Goal: Use online tool/utility: Use online tool/utility

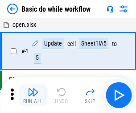
click at [33, 95] on img "button" at bounding box center [33, 91] width 11 height 11
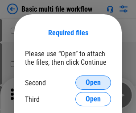
click at [93, 82] on span "Open" at bounding box center [93, 82] width 15 height 7
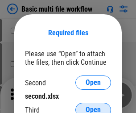
click at [93, 106] on span "Open" at bounding box center [93, 109] width 15 height 7
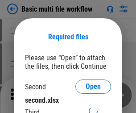
scroll to position [4, 0]
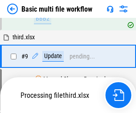
scroll to position [310, 0]
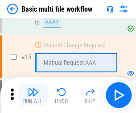
click at [33, 95] on img "button" at bounding box center [33, 91] width 11 height 11
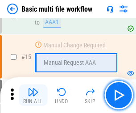
scroll to position [593, 0]
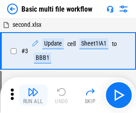
click at [33, 95] on img "button" at bounding box center [33, 91] width 11 height 11
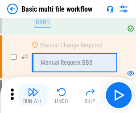
click at [33, 95] on img "button" at bounding box center [33, 91] width 11 height 11
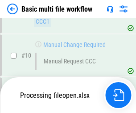
scroll to position [418, 0]
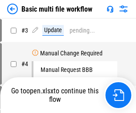
scroll to position [36, 0]
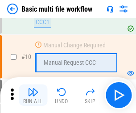
click at [33, 95] on img "button" at bounding box center [33, 91] width 11 height 11
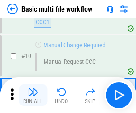
click at [33, 95] on img "button" at bounding box center [33, 91] width 11 height 11
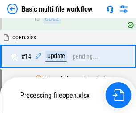
scroll to position [466, 0]
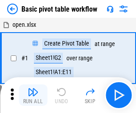
click at [33, 95] on img "button" at bounding box center [33, 91] width 11 height 11
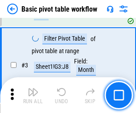
scroll to position [214, 0]
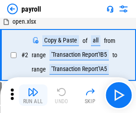
click at [33, 95] on img "button" at bounding box center [33, 91] width 11 height 11
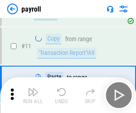
scroll to position [65, 0]
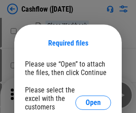
scroll to position [97, 0]
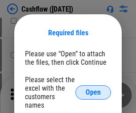
click at [93, 89] on span "Open" at bounding box center [93, 92] width 15 height 7
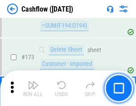
scroll to position [944, 0]
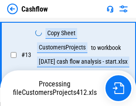
scroll to position [179, 0]
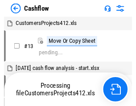
scroll to position [10, 0]
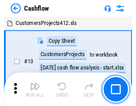
scroll to position [10, 0]
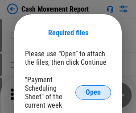
click at [93, 92] on span "Open" at bounding box center [93, 92] width 15 height 7
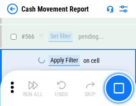
scroll to position [4087, 0]
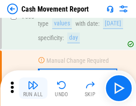
click at [33, 88] on img "button" at bounding box center [33, 85] width 11 height 11
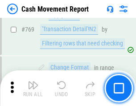
scroll to position [4955, 0]
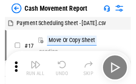
scroll to position [16, 0]
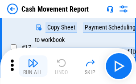
click at [33, 66] on img "button" at bounding box center [33, 63] width 11 height 11
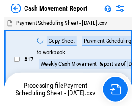
scroll to position [5, 0]
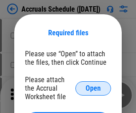
click at [93, 88] on span "Open" at bounding box center [93, 88] width 15 height 7
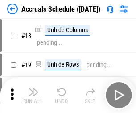
click at [33, 95] on img "button" at bounding box center [33, 91] width 11 height 11
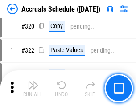
scroll to position [1659, 0]
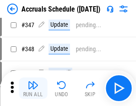
click at [33, 88] on img "button" at bounding box center [33, 85] width 11 height 11
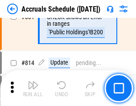
scroll to position [3935, 0]
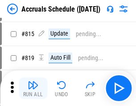
click at [33, 88] on img "button" at bounding box center [33, 85] width 11 height 11
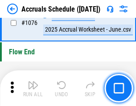
scroll to position [5341, 0]
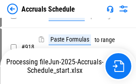
scroll to position [4675, 0]
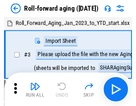
scroll to position [1, 0]
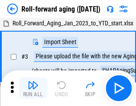
click at [33, 88] on img "button" at bounding box center [33, 85] width 11 height 11
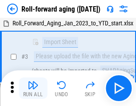
click at [33, 88] on img "button" at bounding box center [33, 85] width 11 height 11
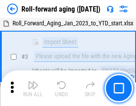
scroll to position [58, 0]
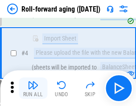
click at [33, 88] on img "button" at bounding box center [33, 85] width 11 height 11
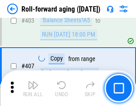
scroll to position [3092, 0]
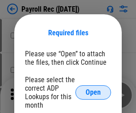
click at [93, 92] on span "Open" at bounding box center [93, 92] width 15 height 7
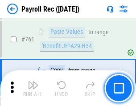
scroll to position [5488, 0]
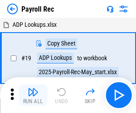
click at [33, 95] on img "button" at bounding box center [33, 91] width 11 height 11
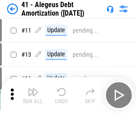
click at [33, 95] on img "button" at bounding box center [33, 91] width 11 height 11
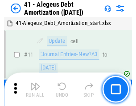
scroll to position [110, 0]
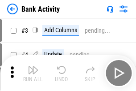
click at [33, 73] on img "button" at bounding box center [33, 69] width 11 height 11
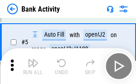
scroll to position [47, 0]
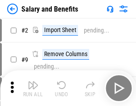
click at [33, 88] on img "button" at bounding box center [33, 85] width 11 height 11
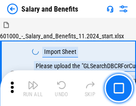
scroll to position [12, 0]
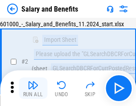
click at [33, 88] on img "button" at bounding box center [33, 85] width 11 height 11
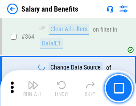
scroll to position [4199, 0]
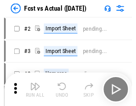
scroll to position [12, 0]
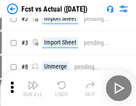
click at [33, 88] on img "button" at bounding box center [33, 85] width 11 height 11
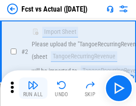
click at [33, 88] on img "button" at bounding box center [33, 85] width 11 height 11
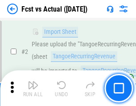
scroll to position [83, 0]
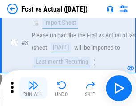
click at [33, 88] on img "button" at bounding box center [33, 85] width 11 height 11
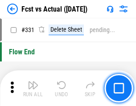
scroll to position [4268, 0]
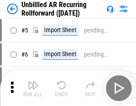
click at [33, 88] on img "button" at bounding box center [33, 85] width 11 height 11
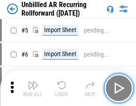
scroll to position [19, 0]
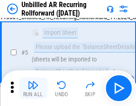
click at [33, 88] on img "button" at bounding box center [33, 85] width 11 height 11
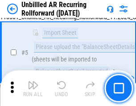
scroll to position [84, 0]
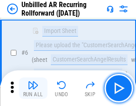
click at [33, 88] on img "button" at bounding box center [33, 85] width 11 height 11
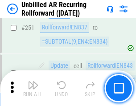
scroll to position [3029, 0]
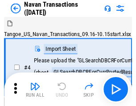
scroll to position [14, 0]
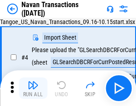
click at [33, 88] on img "button" at bounding box center [33, 85] width 11 height 11
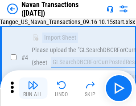
click at [33, 88] on img "button" at bounding box center [33, 85] width 11 height 11
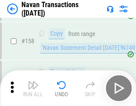
scroll to position [2891, 0]
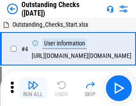
click at [33, 88] on img "button" at bounding box center [33, 85] width 11 height 11
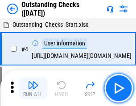
scroll to position [37, 0]
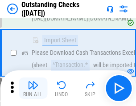
click at [33, 88] on img "button" at bounding box center [33, 85] width 11 height 11
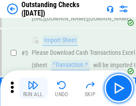
scroll to position [93, 0]
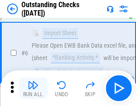
click at [33, 88] on img "button" at bounding box center [33, 85] width 11 height 11
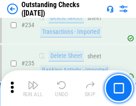
scroll to position [2708, 0]
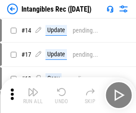
click at [33, 95] on img "button" at bounding box center [33, 91] width 11 height 11
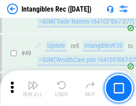
scroll to position [347, 0]
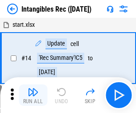
click at [33, 95] on img "button" at bounding box center [33, 91] width 11 height 11
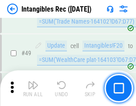
scroll to position [347, 0]
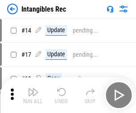
click at [33, 95] on img "button" at bounding box center [33, 91] width 11 height 11
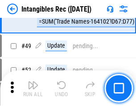
scroll to position [347, 0]
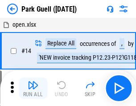
click at [33, 88] on img "button" at bounding box center [33, 85] width 11 height 11
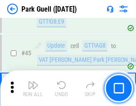
scroll to position [1115, 0]
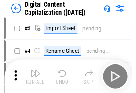
scroll to position [26, 0]
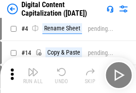
click at [33, 75] on img "button" at bounding box center [33, 71] width 11 height 11
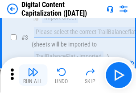
click at [33, 75] on img "button" at bounding box center [33, 71] width 11 height 11
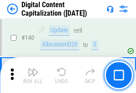
scroll to position [946, 0]
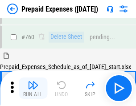
click at [33, 88] on img "button" at bounding box center [33, 85] width 11 height 11
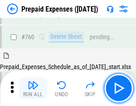
scroll to position [2471, 0]
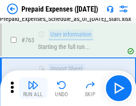
click at [33, 88] on img "button" at bounding box center [33, 85] width 11 height 11
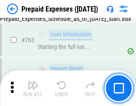
scroll to position [2524, 0]
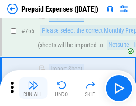
click at [33, 88] on img "button" at bounding box center [33, 85] width 11 height 11
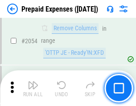
scroll to position [9321, 0]
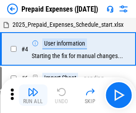
click at [33, 95] on img "button" at bounding box center [33, 91] width 11 height 11
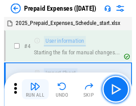
scroll to position [39, 0]
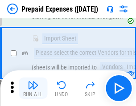
click at [33, 88] on img "button" at bounding box center [33, 85] width 11 height 11
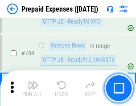
scroll to position [3177, 0]
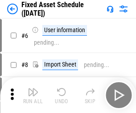
click at [33, 95] on img "button" at bounding box center [33, 91] width 11 height 11
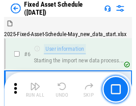
scroll to position [48, 0]
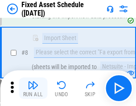
click at [33, 88] on img "button" at bounding box center [33, 85] width 11 height 11
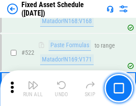
scroll to position [3099, 0]
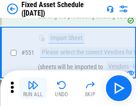
click at [33, 88] on img "button" at bounding box center [33, 85] width 11 height 11
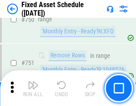
scroll to position [4347, 0]
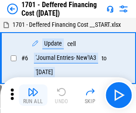
click at [33, 95] on img "button" at bounding box center [33, 91] width 11 height 11
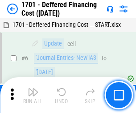
scroll to position [107, 0]
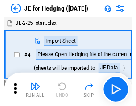
scroll to position [1, 0]
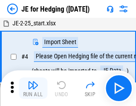
click at [33, 88] on img "button" at bounding box center [33, 85] width 11 height 11
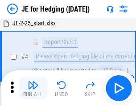
click at [33, 88] on img "button" at bounding box center [33, 85] width 11 height 11
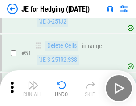
scroll to position [577, 0]
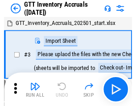
scroll to position [1, 0]
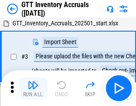
click at [33, 88] on img "button" at bounding box center [33, 85] width 11 height 11
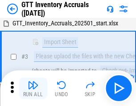
click at [33, 88] on img "button" at bounding box center [33, 85] width 11 height 11
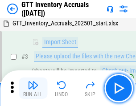
scroll to position [58, 0]
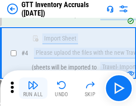
click at [33, 88] on img "button" at bounding box center [33, 85] width 11 height 11
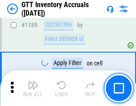
scroll to position [7281, 0]
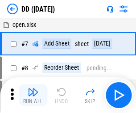
click at [33, 95] on img "button" at bounding box center [33, 91] width 11 height 11
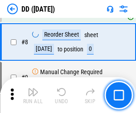
scroll to position [86, 0]
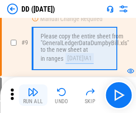
click at [33, 95] on img "button" at bounding box center [33, 91] width 11 height 11
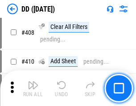
scroll to position [3990, 0]
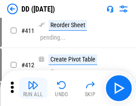
click at [33, 88] on img "button" at bounding box center [33, 85] width 11 height 11
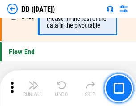
scroll to position [4268, 0]
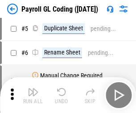
click at [33, 95] on img "button" at bounding box center [33, 91] width 11 height 11
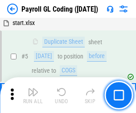
scroll to position [107, 0]
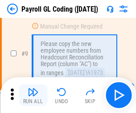
click at [33, 95] on img "button" at bounding box center [33, 91] width 11 height 11
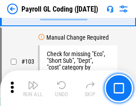
scroll to position [2092, 0]
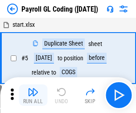
click at [33, 95] on img "button" at bounding box center [33, 91] width 11 height 11
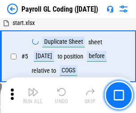
scroll to position [107, 0]
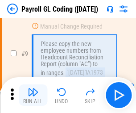
click at [33, 95] on img "button" at bounding box center [33, 91] width 11 height 11
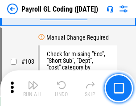
scroll to position [2092, 0]
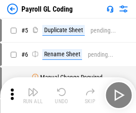
click at [33, 95] on img "button" at bounding box center [33, 91] width 11 height 11
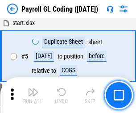
scroll to position [107, 0]
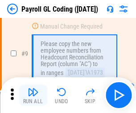
click at [33, 95] on img "button" at bounding box center [33, 91] width 11 height 11
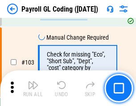
scroll to position [2092, 0]
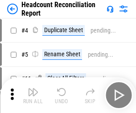
click at [33, 95] on img "button" at bounding box center [33, 91] width 11 height 11
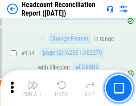
scroll to position [1072, 0]
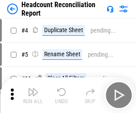
click at [33, 95] on img "button" at bounding box center [33, 91] width 11 height 11
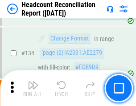
scroll to position [1072, 0]
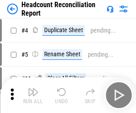
click at [33, 95] on img "button" at bounding box center [33, 91] width 11 height 11
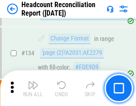
scroll to position [1072, 0]
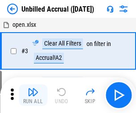
click at [33, 95] on img "button" at bounding box center [33, 91] width 11 height 11
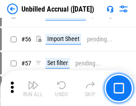
scroll to position [931, 0]
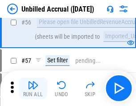
click at [33, 88] on img "button" at bounding box center [33, 85] width 11 height 11
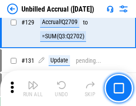
scroll to position [2656, 0]
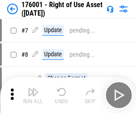
click at [33, 95] on img "button" at bounding box center [33, 91] width 11 height 11
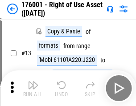
scroll to position [58, 0]
